Goal: Information Seeking & Learning: Find specific fact

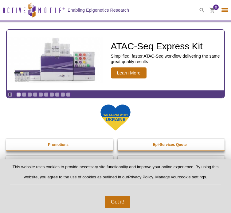
select select "[GEOGRAPHIC_DATA]"
click at [198, 10] on span at bounding box center [201, 10] width 15 height 21
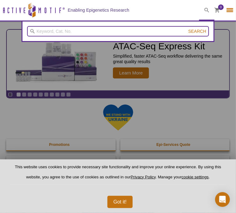
click at [53, 33] on input "search" at bounding box center [118, 31] width 182 height 10
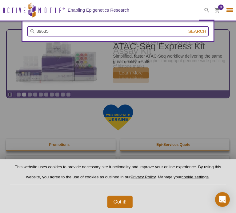
type input "39635"
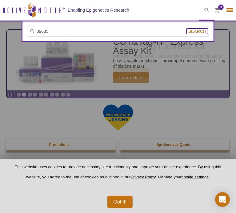
click at [195, 29] on span "Search" at bounding box center [197, 31] width 18 height 5
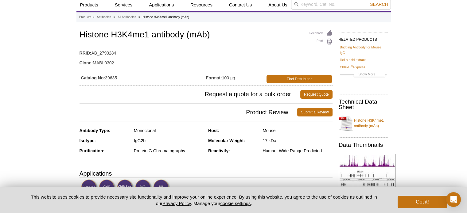
scroll to position [31, 0]
